Goal: Transaction & Acquisition: Purchase product/service

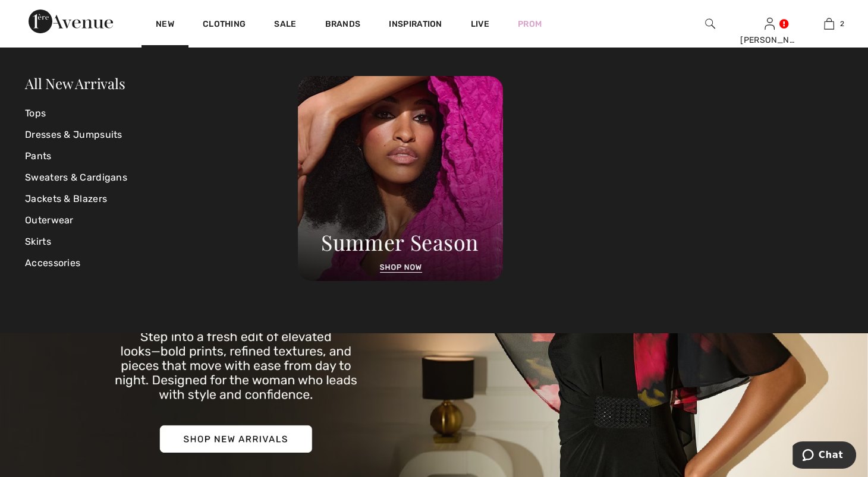
click at [188, 16] on div "New" at bounding box center [164, 24] width 47 height 48
click at [174, 21] on link "New" at bounding box center [165, 25] width 18 height 12
click at [108, 81] on link "All New Arrivals" at bounding box center [75, 83] width 100 height 19
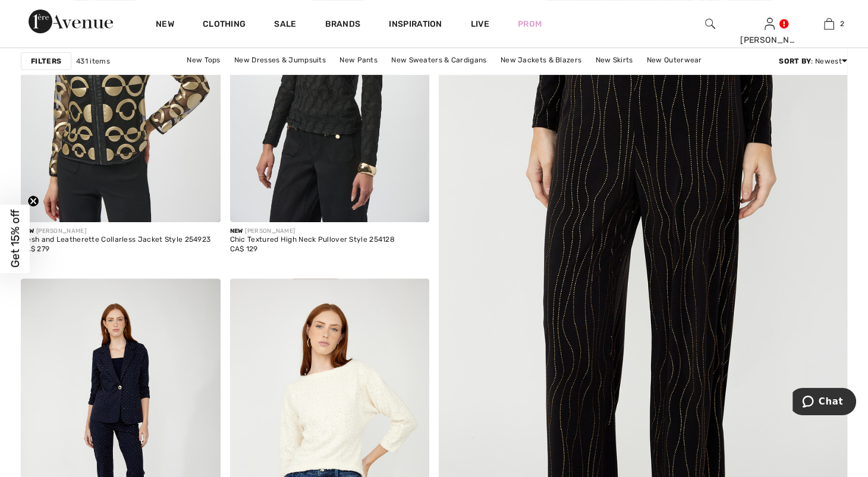
scroll to position [253, 0]
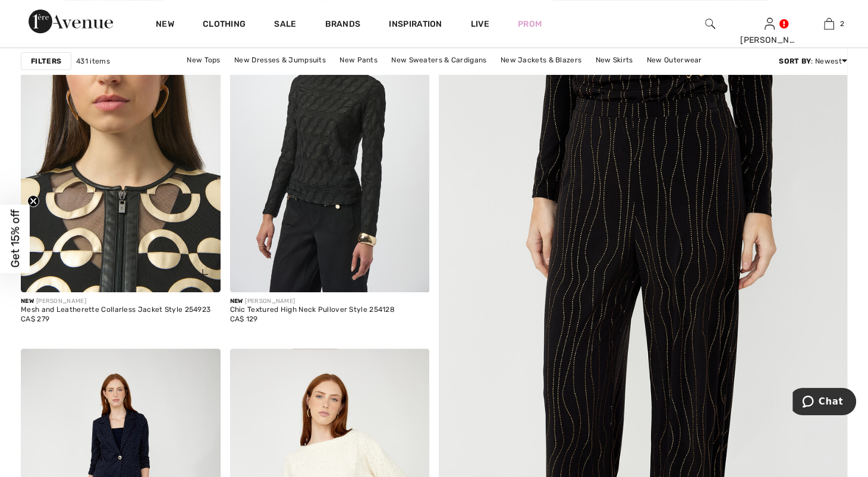
click at [129, 131] on img at bounding box center [121, 142] width 200 height 299
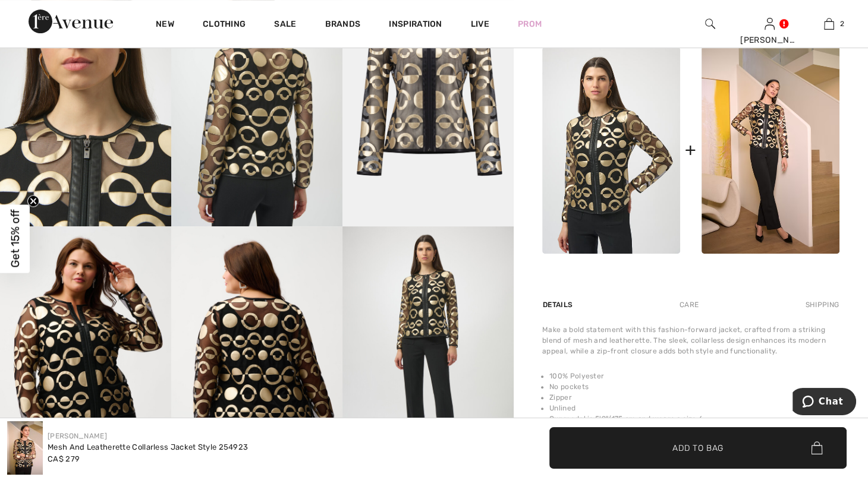
scroll to position [572, 0]
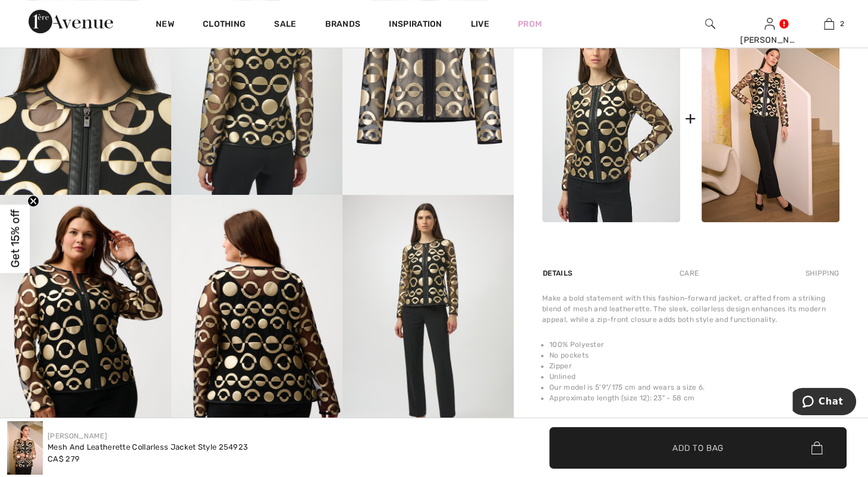
click at [437, 293] on img at bounding box center [427, 323] width 171 height 257
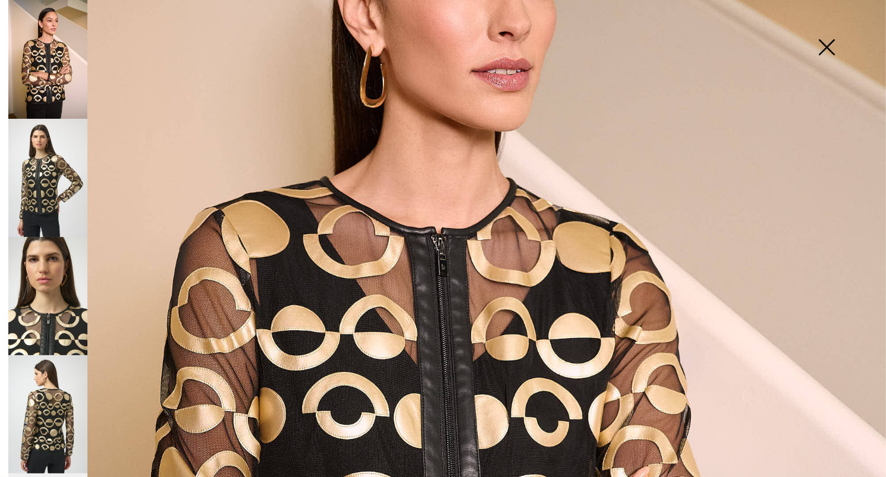
scroll to position [270, 0]
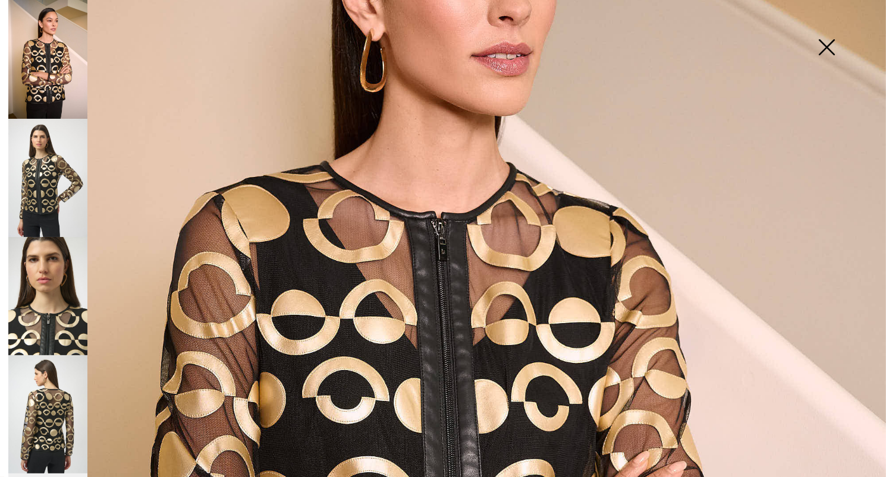
click at [30, 295] on img at bounding box center [47, 296] width 79 height 118
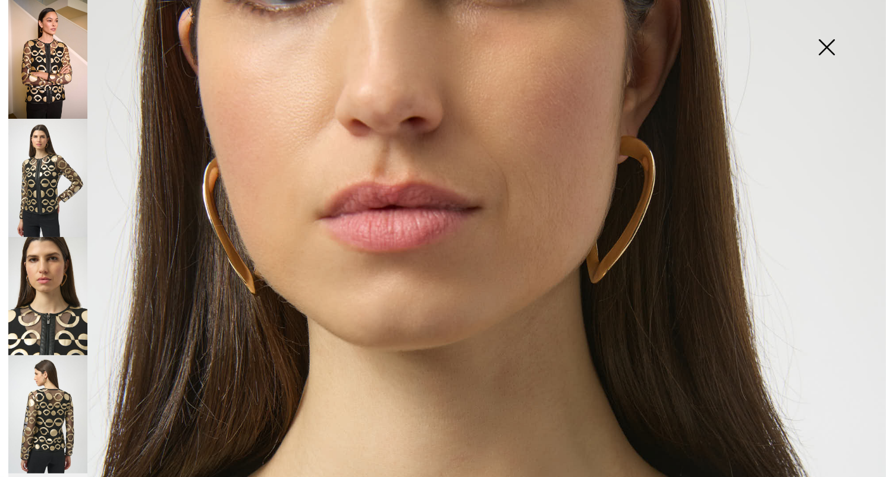
click at [37, 78] on img at bounding box center [47, 59] width 79 height 119
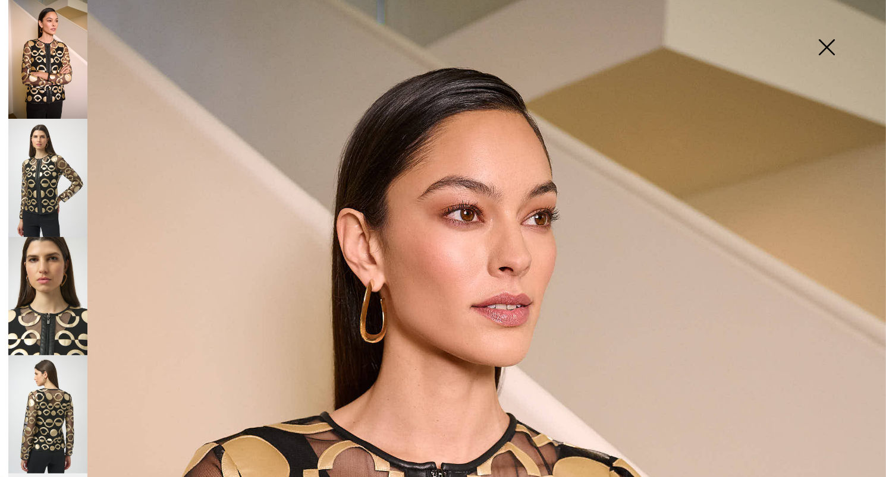
scroll to position [0, 0]
